Goal: Transaction & Acquisition: Purchase product/service

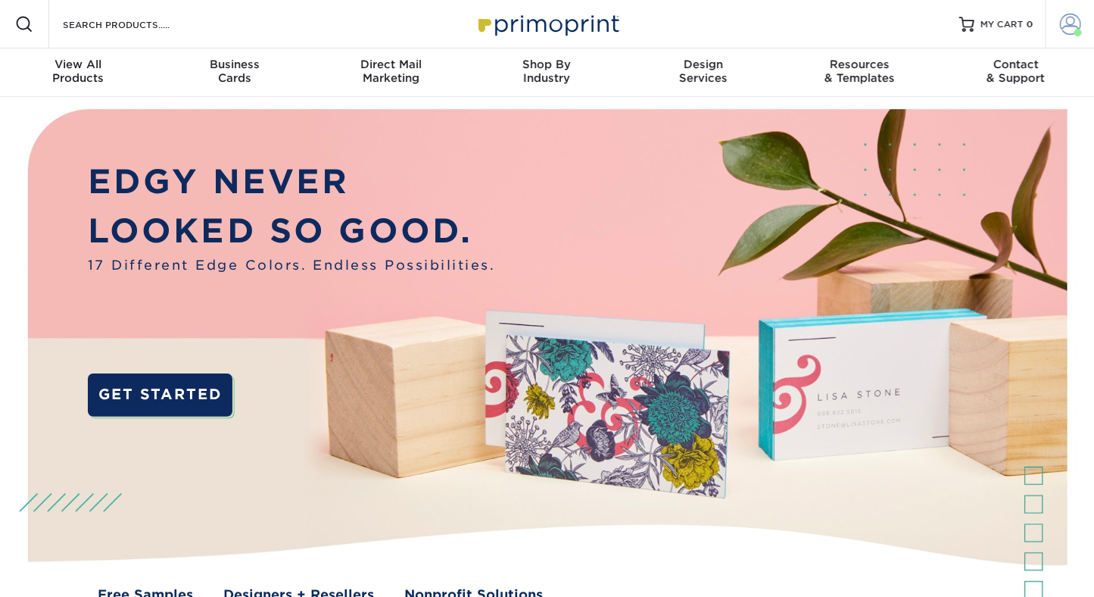
click at [1064, 25] on span at bounding box center [1070, 24] width 21 height 21
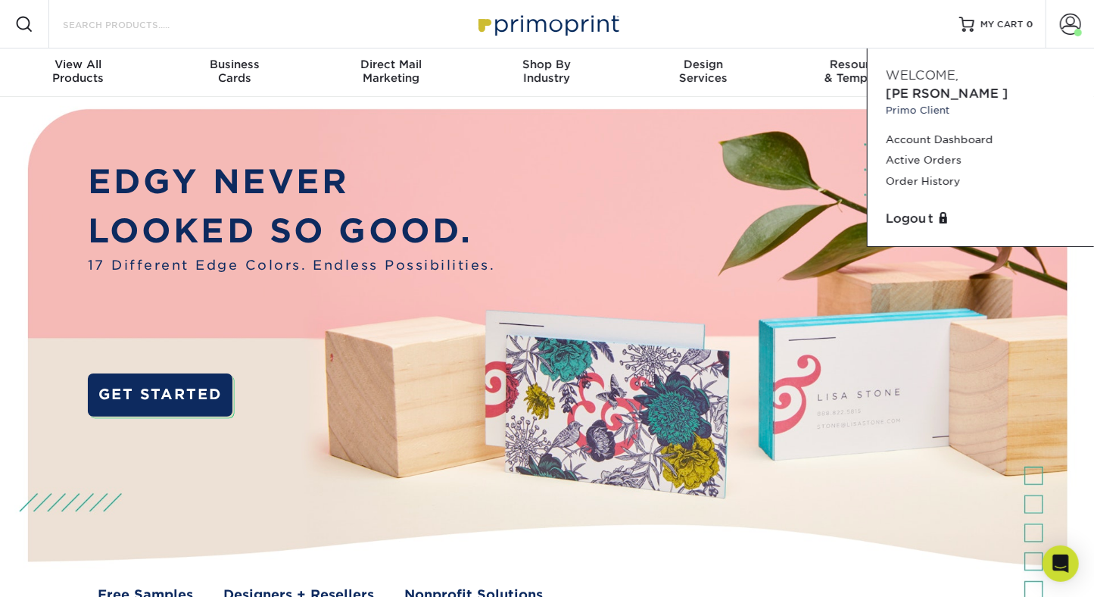
click at [89, 27] on input "Search Products" at bounding box center [135, 24] width 148 height 18
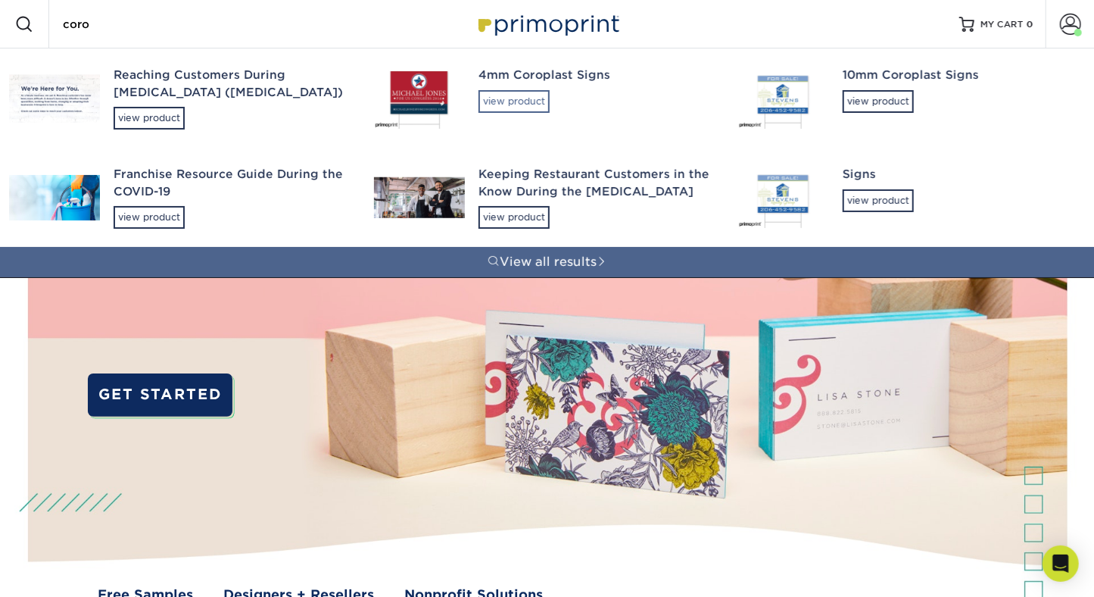
type input "coro"
click at [529, 98] on div "view product" at bounding box center [514, 101] width 71 height 23
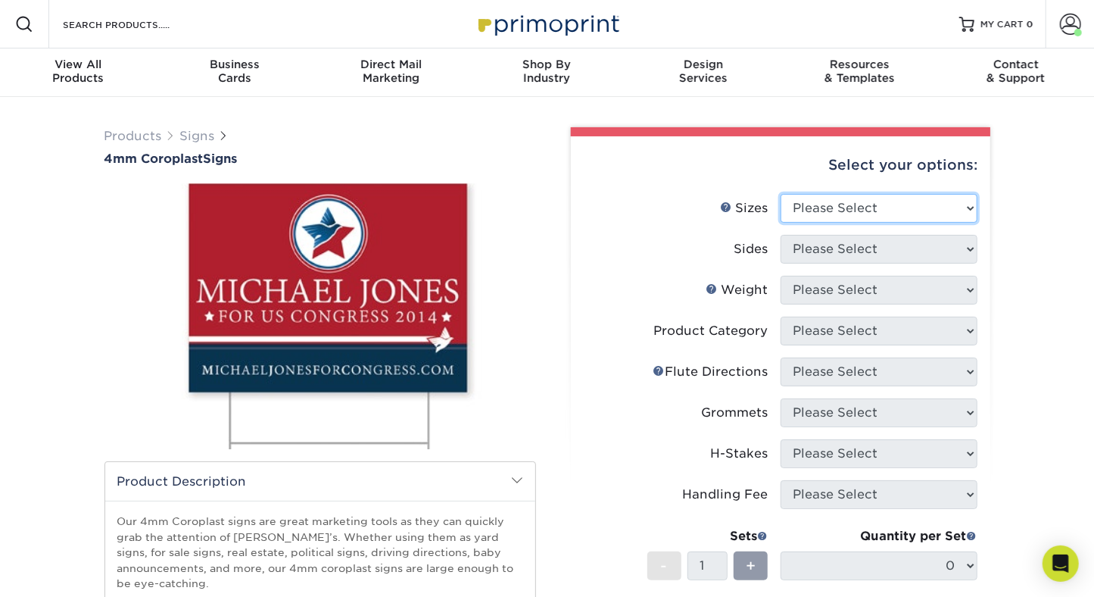
click at [832, 207] on select "Please Select 12" x 18" 18" x 24" 24" x 24" 24" x 36"" at bounding box center [879, 208] width 197 height 29
